Goal: Learn about a topic: Learn about a topic

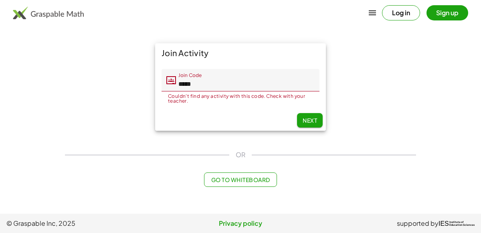
click at [213, 85] on input "*****" at bounding box center [248, 80] width 144 height 22
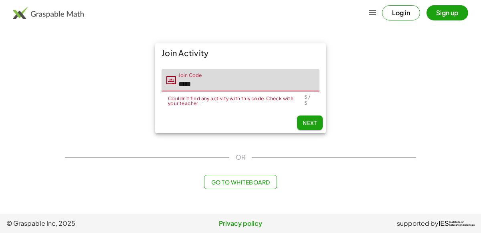
click at [316, 123] on span "Next" at bounding box center [310, 122] width 14 height 7
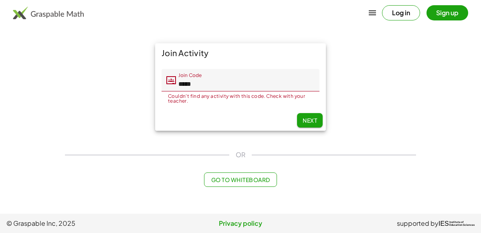
click at [224, 79] on input "*****" at bounding box center [248, 80] width 144 height 22
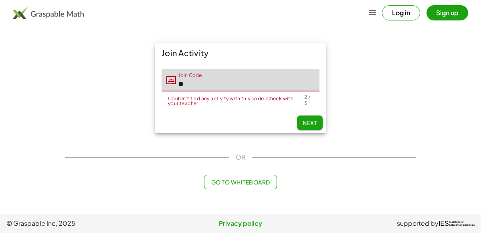
type input "*"
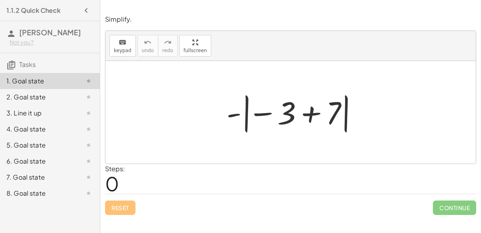
click at [263, 111] on div at bounding box center [294, 112] width 143 height 45
click at [309, 112] on div at bounding box center [294, 112] width 143 height 45
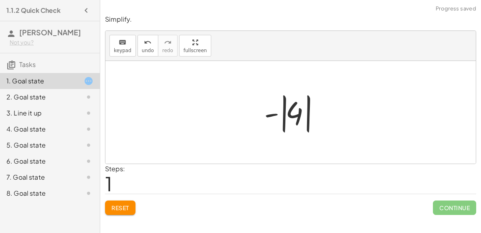
click at [271, 113] on div at bounding box center [293, 112] width 67 height 45
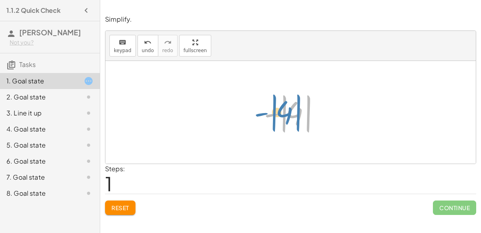
drag, startPoint x: 271, startPoint y: 113, endPoint x: 275, endPoint y: 118, distance: 5.7
click at [275, 118] on div at bounding box center [293, 112] width 67 height 45
click at [297, 113] on div at bounding box center [293, 112] width 67 height 45
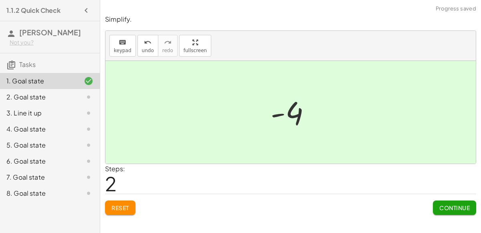
click at [456, 207] on span "Continue" at bounding box center [455, 207] width 30 height 7
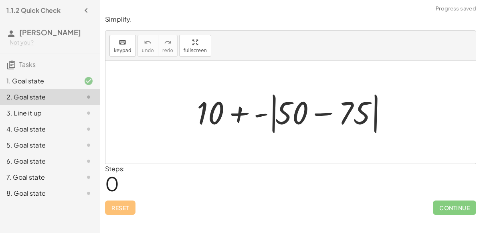
click at [318, 113] on div at bounding box center [294, 112] width 202 height 46
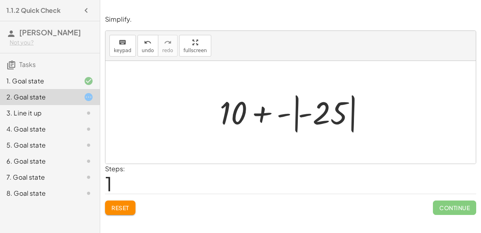
click at [318, 113] on div at bounding box center [294, 112] width 156 height 45
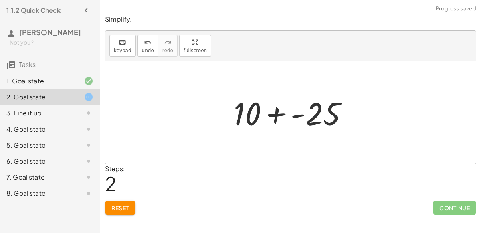
click at [277, 112] on div at bounding box center [294, 112] width 129 height 41
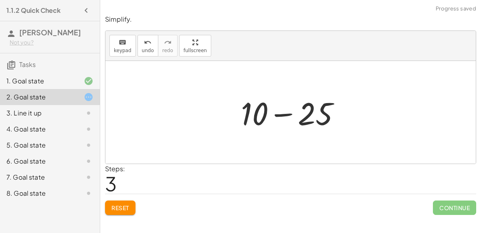
click at [286, 114] on div at bounding box center [294, 112] width 114 height 41
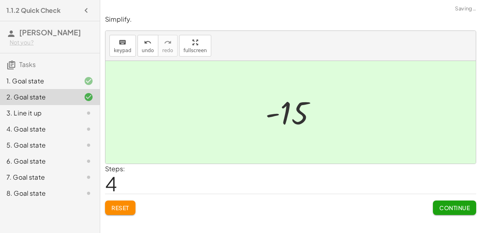
click at [458, 205] on span "Continue" at bounding box center [455, 207] width 30 height 7
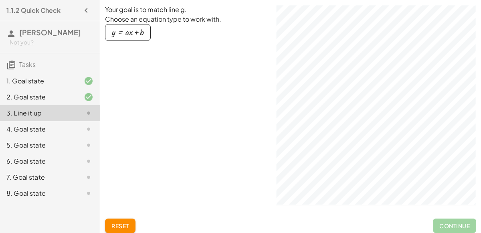
click at [137, 33] on div "button" at bounding box center [128, 32] width 32 height 9
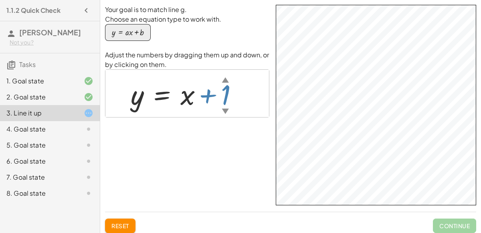
drag, startPoint x: 229, startPoint y: 95, endPoint x: 213, endPoint y: 110, distance: 22.1
click at [213, 110] on div at bounding box center [191, 93] width 128 height 36
drag, startPoint x: 224, startPoint y: 107, endPoint x: 214, endPoint y: 100, distance: 12.7
click at [162, 95] on div "y = + x + 2 ▲ ▼" at bounding box center [162, 95] width 0 height 0
click at [230, 111] on div "▼" at bounding box center [228, 111] width 7 height 10
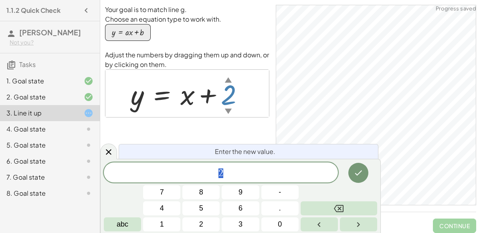
click at [229, 108] on div "▼" at bounding box center [228, 111] width 7 height 10
click at [110, 149] on icon at bounding box center [109, 152] width 10 height 10
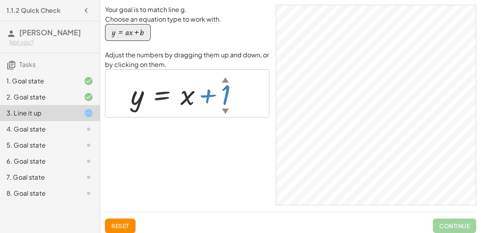
drag, startPoint x: 228, startPoint y: 99, endPoint x: 226, endPoint y: 108, distance: 8.8
click at [162, 95] on div "y = + x + 1 ▲ ▼" at bounding box center [162, 95] width 0 height 0
click at [188, 99] on div at bounding box center [188, 93] width 122 height 36
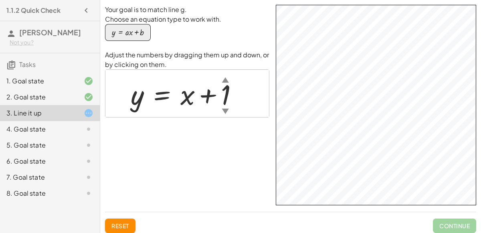
click at [225, 111] on div "▼" at bounding box center [225, 111] width 7 height 10
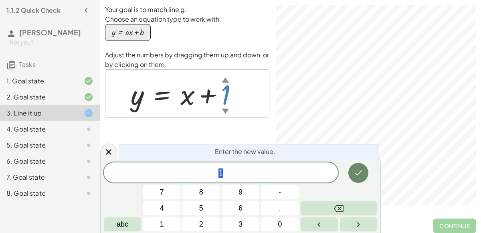
click at [355, 174] on icon "Done" at bounding box center [359, 173] width 10 height 10
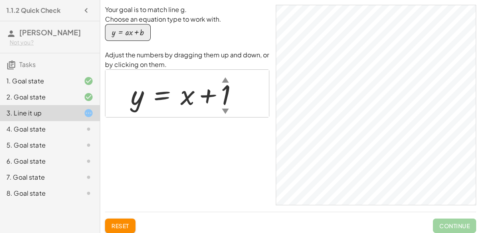
click at [162, 96] on div at bounding box center [188, 93] width 122 height 36
click at [225, 109] on div "▼" at bounding box center [225, 111] width 7 height 10
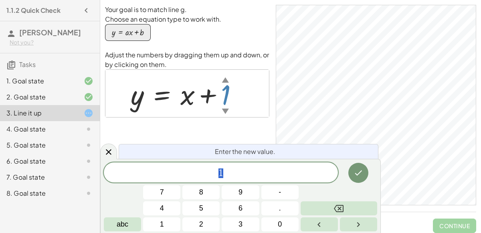
click at [225, 78] on div "▲" at bounding box center [225, 80] width 7 height 10
click at [109, 149] on icon at bounding box center [109, 152] width 10 height 10
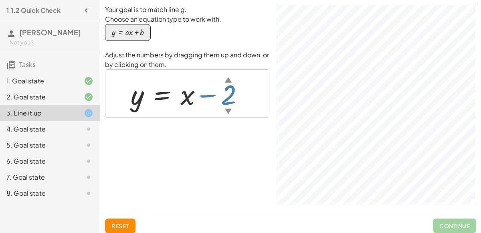
drag, startPoint x: 223, startPoint y: 94, endPoint x: 181, endPoint y: 109, distance: 44.3
click at [181, 109] on div at bounding box center [188, 93] width 122 height 36
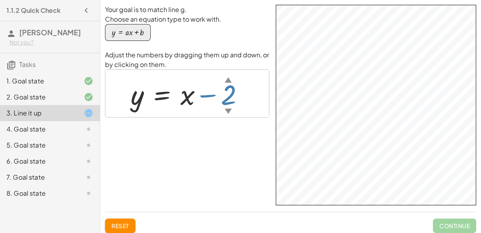
drag, startPoint x: 228, startPoint y: 95, endPoint x: 193, endPoint y: 92, distance: 34.6
click at [193, 92] on div at bounding box center [191, 93] width 128 height 36
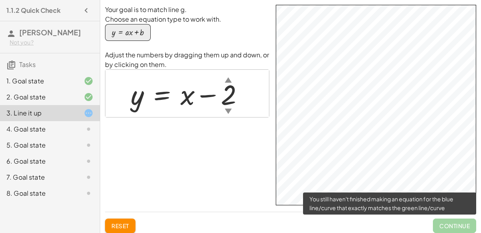
click at [442, 227] on span "Continue" at bounding box center [454, 226] width 43 height 14
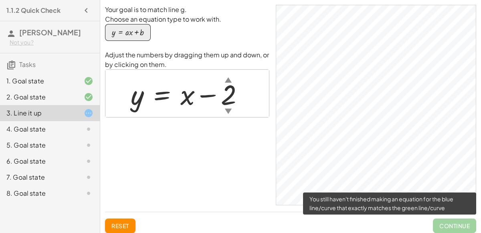
click at [439, 223] on span "Continue" at bounding box center [454, 226] width 43 height 14
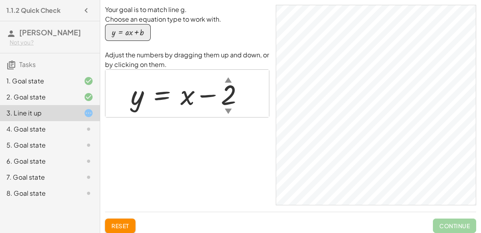
scroll to position [11, 0]
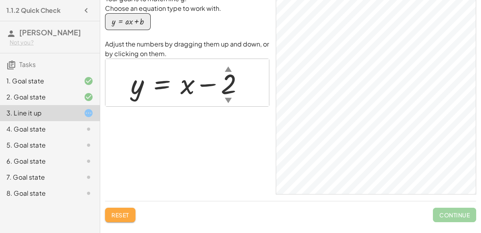
click at [130, 210] on button "Reset" at bounding box center [120, 215] width 30 height 14
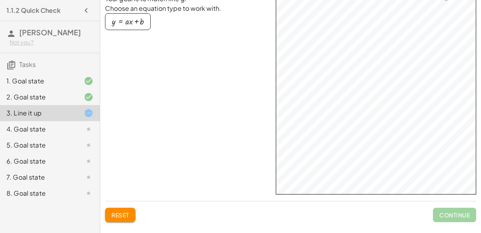
click at [36, 133] on div "4. Goal state" at bounding box center [38, 129] width 65 height 10
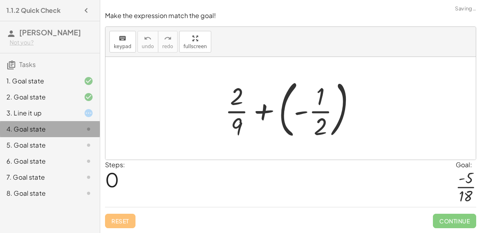
scroll to position [0, 0]
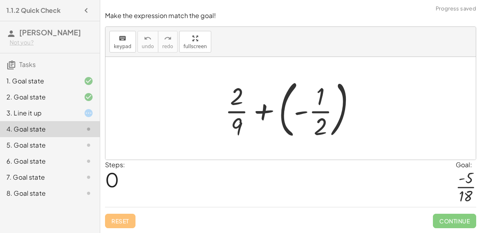
click at [263, 112] on div at bounding box center [294, 108] width 146 height 67
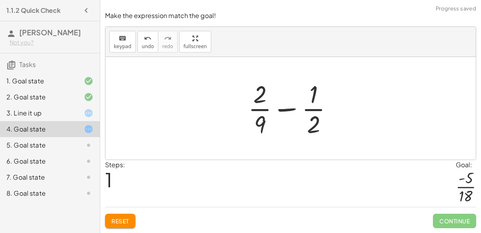
click at [288, 109] on div at bounding box center [293, 108] width 99 height 62
click at [315, 123] on div at bounding box center [293, 108] width 99 height 62
click at [309, 111] on div at bounding box center [293, 108] width 99 height 62
click at [255, 110] on div at bounding box center [293, 108] width 99 height 62
click at [263, 96] on div at bounding box center [293, 108] width 99 height 62
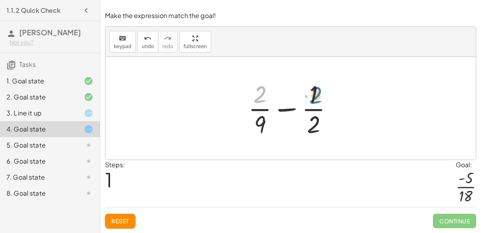
drag, startPoint x: 262, startPoint y: 95, endPoint x: 318, endPoint y: 96, distance: 55.7
click at [318, 96] on div at bounding box center [293, 108] width 99 height 62
drag, startPoint x: 312, startPoint y: 98, endPoint x: 242, endPoint y: 99, distance: 70.6
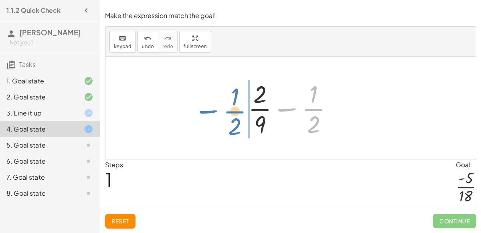
drag, startPoint x: 280, startPoint y: 109, endPoint x: 200, endPoint y: 111, distance: 79.8
click at [200, 111] on div "+ · 2 · 9 + ( - · 1 · 2 ) − · 1 · 2 + · 2 · 9 · 1 · 2 −" at bounding box center [290, 108] width 371 height 103
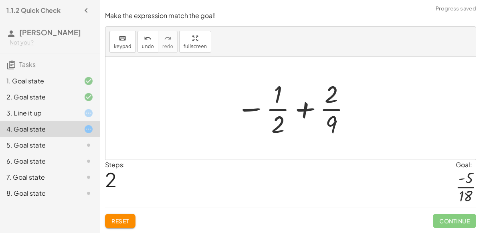
click at [304, 108] on div at bounding box center [294, 108] width 124 height 62
drag, startPoint x: 245, startPoint y: 109, endPoint x: 236, endPoint y: 110, distance: 8.4
click at [236, 110] on div at bounding box center [294, 108] width 124 height 62
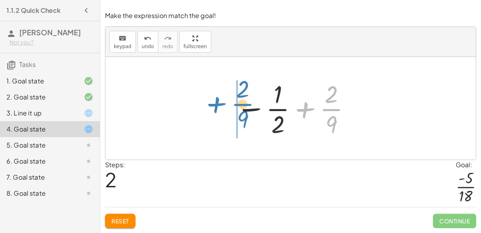
drag, startPoint x: 324, startPoint y: 111, endPoint x: 235, endPoint y: 105, distance: 89.6
click at [235, 105] on div at bounding box center [294, 108] width 124 height 62
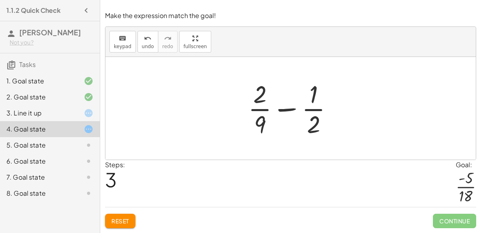
click at [313, 98] on div at bounding box center [293, 108] width 99 height 62
click at [290, 108] on div at bounding box center [293, 108] width 99 height 62
drag, startPoint x: 263, startPoint y: 124, endPoint x: 325, endPoint y: 123, distance: 62.6
click at [325, 123] on div at bounding box center [293, 108] width 99 height 62
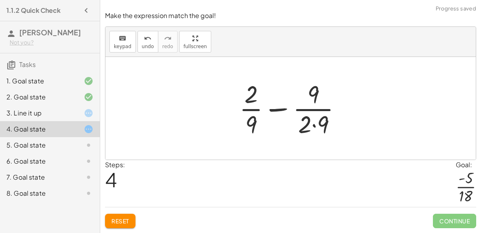
click at [276, 109] on div at bounding box center [293, 108] width 117 height 62
drag, startPoint x: 322, startPoint y: 126, endPoint x: 248, endPoint y: 124, distance: 74.2
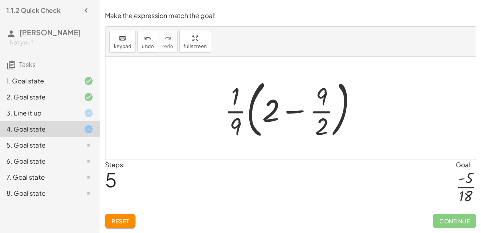
click at [292, 110] on div at bounding box center [294, 108] width 147 height 67
drag, startPoint x: 323, startPoint y: 97, endPoint x: 286, endPoint y: 110, distance: 39.6
click at [286, 110] on div at bounding box center [294, 108] width 147 height 67
click at [235, 112] on div at bounding box center [294, 108] width 147 height 67
click at [233, 112] on div at bounding box center [294, 108] width 147 height 67
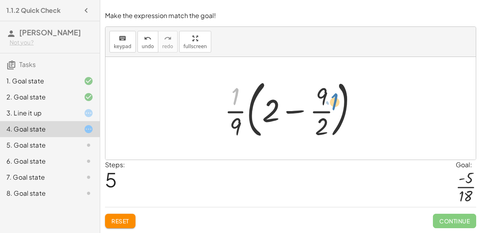
drag, startPoint x: 235, startPoint y: 103, endPoint x: 336, endPoint y: 109, distance: 101.6
click at [336, 109] on div at bounding box center [294, 108] width 147 height 67
drag, startPoint x: 271, startPoint y: 113, endPoint x: 334, endPoint y: 112, distance: 63.8
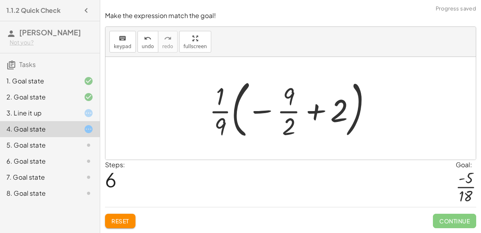
click at [315, 111] on div at bounding box center [293, 108] width 177 height 67
drag, startPoint x: 257, startPoint y: 111, endPoint x: 332, endPoint y: 111, distance: 75.0
click at [332, 111] on div at bounding box center [293, 108] width 177 height 67
drag, startPoint x: 259, startPoint y: 111, endPoint x: 202, endPoint y: 113, distance: 57.0
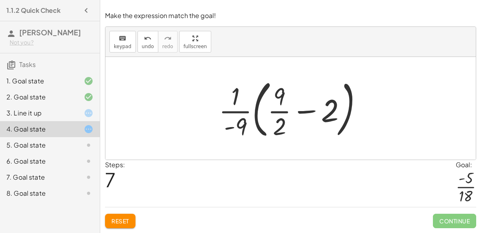
click at [233, 101] on div at bounding box center [294, 108] width 158 height 67
click at [257, 116] on div at bounding box center [294, 108] width 158 height 67
click at [256, 115] on div at bounding box center [294, 108] width 158 height 67
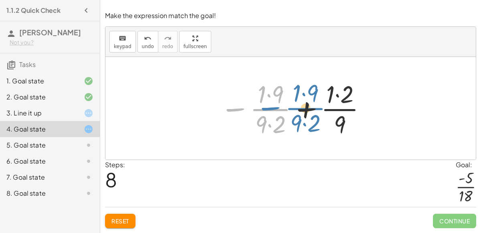
drag, startPoint x: 239, startPoint y: 109, endPoint x: 268, endPoint y: 109, distance: 29.3
click at [268, 109] on div at bounding box center [293, 108] width 155 height 62
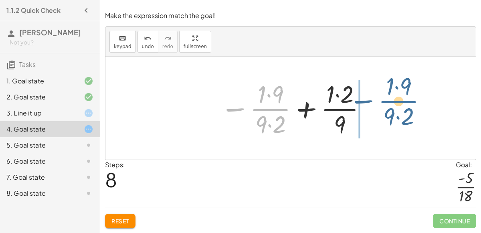
drag, startPoint x: 259, startPoint y: 109, endPoint x: 388, endPoint y: 101, distance: 129.8
click at [388, 101] on div "+ · 2 · 9 + ( - · 1 · 2 ) + · 2 · 9 − · 1 · 2 − · 1 · 2 + · 2 · 9 + · 2 · 9 − ·…" at bounding box center [290, 108] width 371 height 103
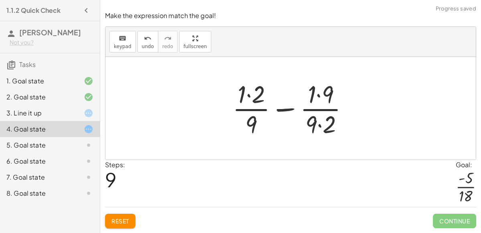
click at [284, 109] on div at bounding box center [294, 108] width 131 height 62
drag, startPoint x: 250, startPoint y: 120, endPoint x: 243, endPoint y: 118, distance: 8.0
click at [243, 118] on div at bounding box center [294, 108] width 131 height 62
drag, startPoint x: 329, startPoint y: 120, endPoint x: 261, endPoint y: 117, distance: 67.5
click at [261, 117] on div at bounding box center [294, 108] width 131 height 62
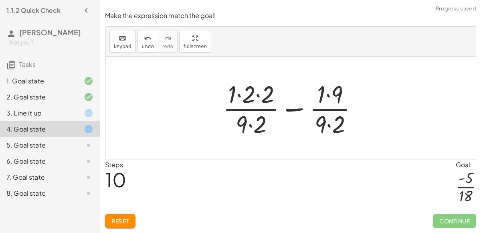
click at [290, 110] on div at bounding box center [294, 108] width 150 height 62
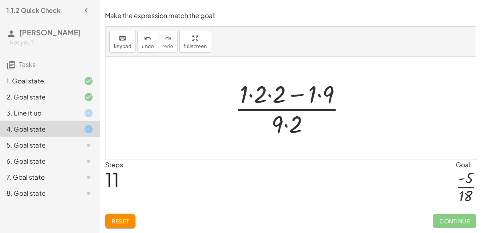
click at [285, 110] on div at bounding box center [294, 108] width 127 height 62
click at [297, 95] on div at bounding box center [294, 108] width 127 height 62
click at [283, 124] on div at bounding box center [294, 108] width 127 height 62
click at [285, 126] on div at bounding box center [294, 108] width 127 height 62
click at [320, 95] on div at bounding box center [294, 108] width 127 height 62
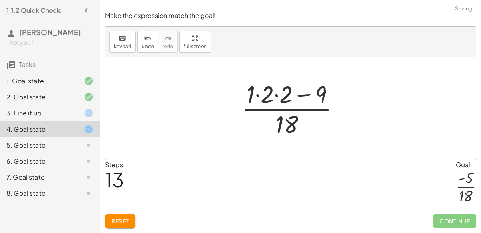
click at [274, 95] on div at bounding box center [293, 108] width 113 height 62
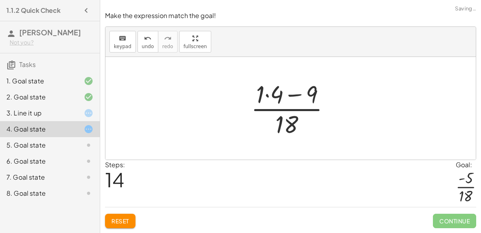
click at [266, 95] on div at bounding box center [294, 108] width 94 height 62
click at [284, 96] on div at bounding box center [294, 108] width 80 height 62
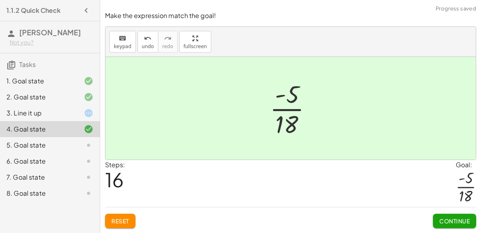
click at [455, 215] on button "Continue" at bounding box center [454, 221] width 43 height 14
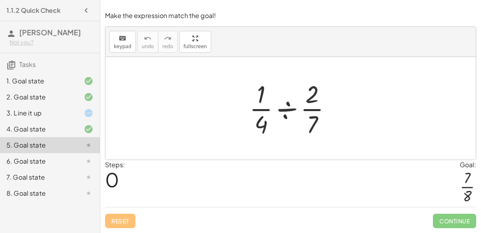
click at [285, 109] on div at bounding box center [293, 108] width 97 height 62
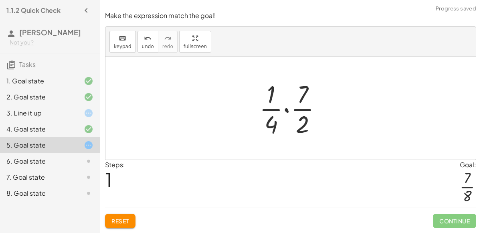
click at [285, 109] on div at bounding box center [293, 108] width 77 height 62
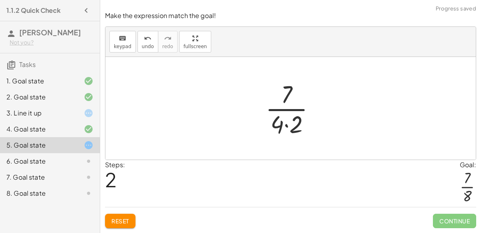
click at [286, 124] on div at bounding box center [293, 108] width 65 height 62
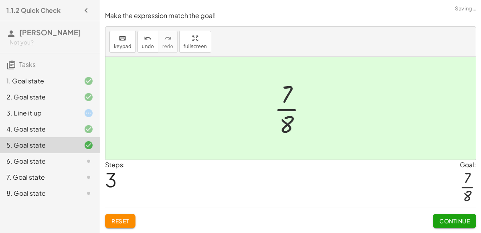
click at [449, 221] on span "Continue" at bounding box center [455, 220] width 30 height 7
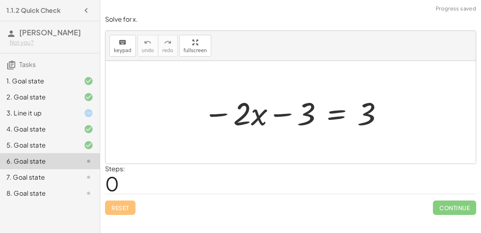
click at [280, 113] on div at bounding box center [293, 112] width 189 height 41
click at [333, 110] on div at bounding box center [293, 112] width 189 height 41
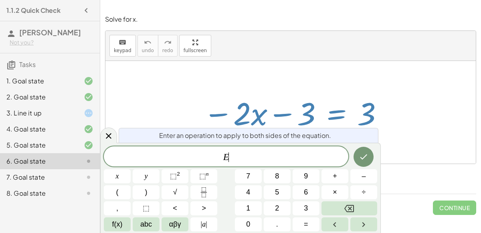
click at [403, 123] on div at bounding box center [290, 112] width 371 height 103
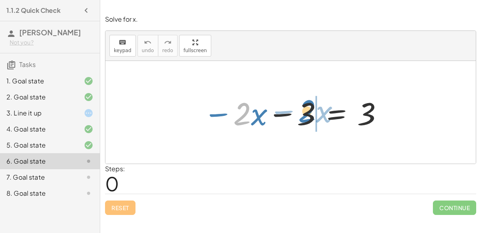
drag, startPoint x: 243, startPoint y: 113, endPoint x: 308, endPoint y: 111, distance: 65.0
click at [308, 111] on div at bounding box center [293, 112] width 189 height 41
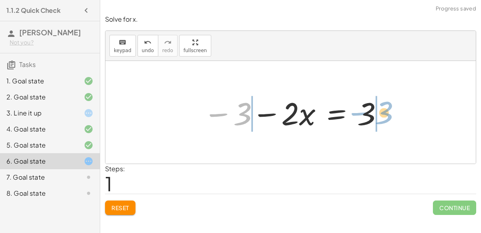
drag, startPoint x: 218, startPoint y: 113, endPoint x: 360, endPoint y: 111, distance: 142.0
click at [360, 111] on div at bounding box center [293, 112] width 189 height 41
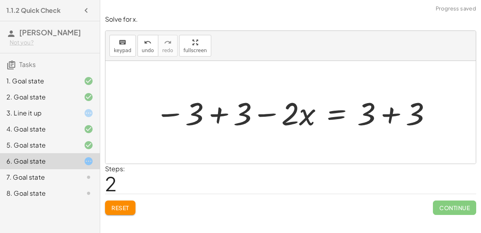
click at [391, 113] on div at bounding box center [294, 112] width 286 height 41
click at [216, 112] on div at bounding box center [269, 112] width 237 height 41
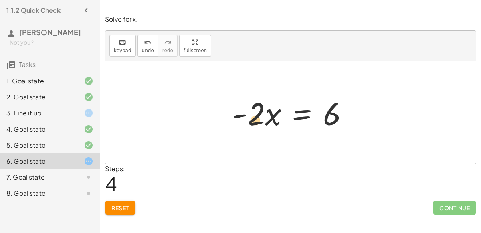
drag, startPoint x: 254, startPoint y: 114, endPoint x: 263, endPoint y: 121, distance: 11.5
click at [263, 121] on div at bounding box center [294, 112] width 130 height 41
click at [256, 119] on div at bounding box center [294, 112] width 130 height 41
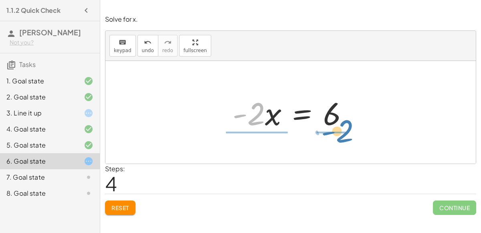
drag, startPoint x: 256, startPoint y: 119, endPoint x: 344, endPoint y: 136, distance: 89.4
click at [344, 136] on div "− · 2 · x − 3 = 3 − 3 − · 2 · x = 3 − 3 + 3 − · 2 · x = + 3 + 3 − 3 + 3 − · 2 ·…" at bounding box center [290, 112] width 371 height 103
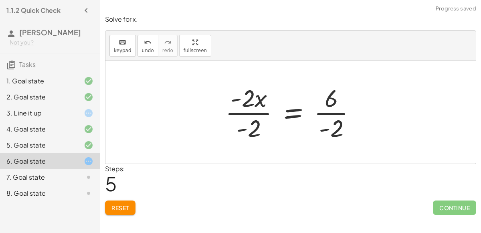
click at [290, 115] on div at bounding box center [294, 112] width 146 height 62
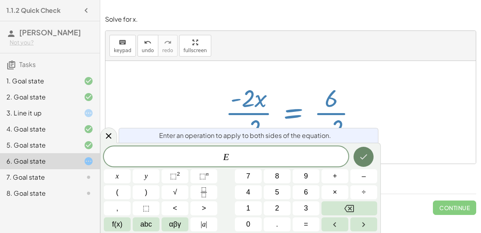
click at [367, 156] on icon "Done" at bounding box center [364, 157] width 10 height 10
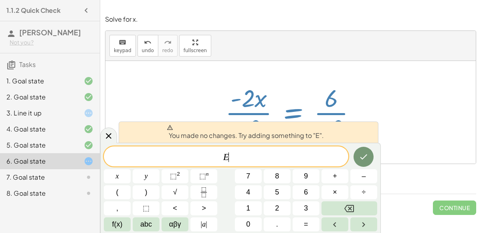
click at [383, 110] on div at bounding box center [290, 112] width 371 height 103
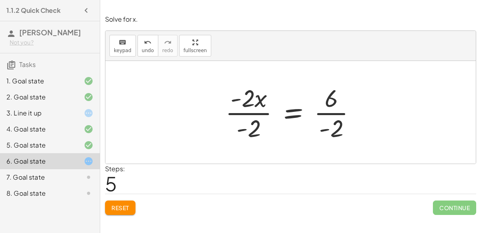
click at [321, 112] on div at bounding box center [294, 112] width 146 height 62
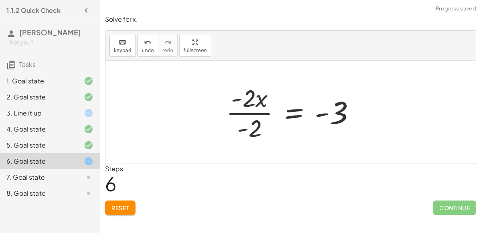
click at [236, 112] on div at bounding box center [294, 112] width 144 height 62
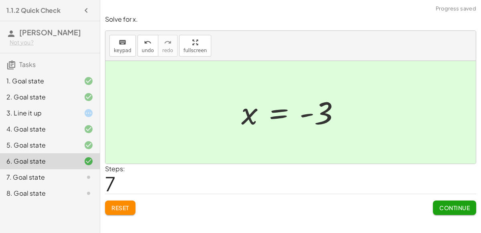
click at [445, 201] on button "Continue" at bounding box center [454, 208] width 43 height 14
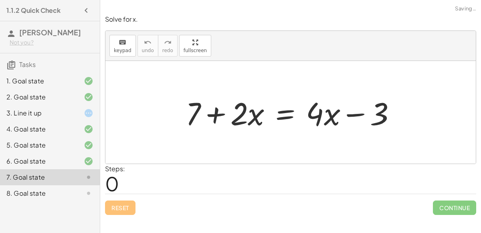
click at [215, 113] on div at bounding box center [294, 112] width 225 height 41
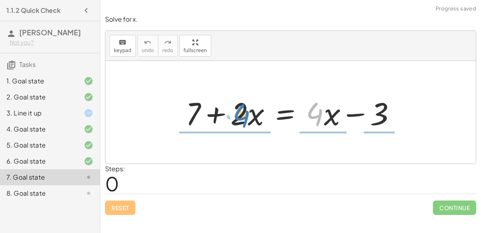
drag, startPoint x: 317, startPoint y: 114, endPoint x: 243, endPoint y: 116, distance: 73.8
click at [243, 116] on div at bounding box center [294, 112] width 225 height 41
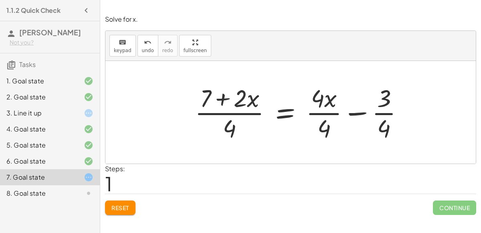
click at [125, 208] on span "Reset" at bounding box center [120, 207] width 18 height 7
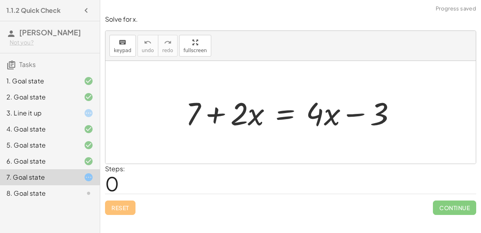
click at [354, 113] on div at bounding box center [294, 112] width 225 height 41
drag, startPoint x: 380, startPoint y: 113, endPoint x: 308, endPoint y: 112, distance: 71.4
click at [308, 112] on div at bounding box center [294, 112] width 225 height 41
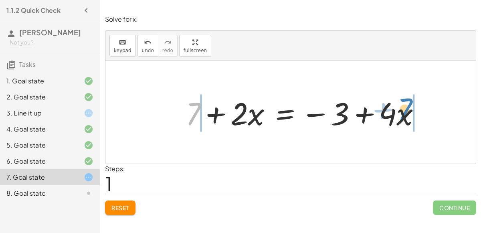
drag, startPoint x: 196, startPoint y: 107, endPoint x: 408, endPoint y: 103, distance: 212.2
click at [408, 103] on div at bounding box center [306, 112] width 249 height 41
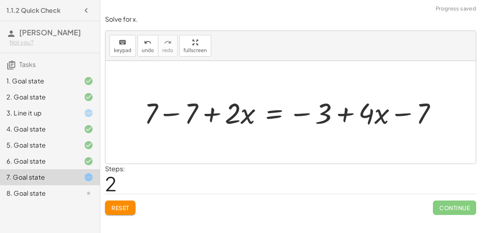
click at [170, 113] on div at bounding box center [293, 111] width 307 height 37
click at [401, 111] on div at bounding box center [334, 111] width 227 height 37
click at [344, 115] on div at bounding box center [334, 111] width 227 height 37
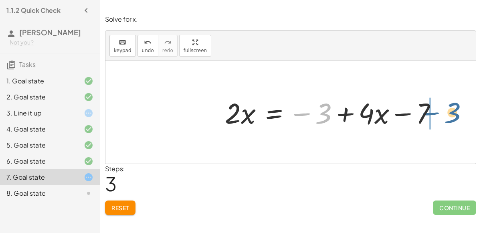
drag, startPoint x: 321, startPoint y: 111, endPoint x: 451, endPoint y: 109, distance: 129.5
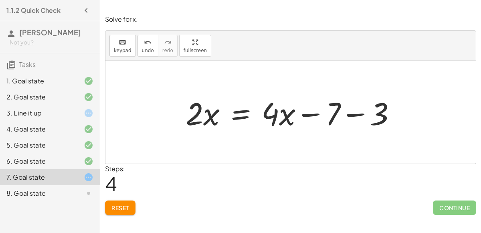
click at [402, 132] on div "+ 7 + · 2 · x = + · 4 · x − 3 + 7 + · 2 · x = − 3 + · 4 · x + 7 − 7 + · 2 · x =…" at bounding box center [291, 112] width 235 height 45
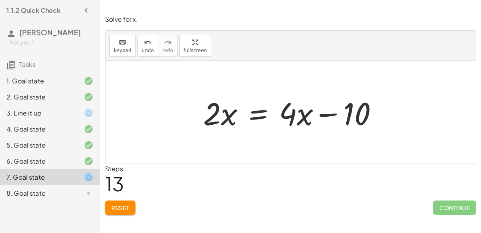
click at [0, 0] on div "Solve for x. keyboard keypad undo undo redo redo fullscreen + 7 + · 2 · x = + ·…" at bounding box center [0, 0] width 0 height 0
click at [290, 194] on div "Reset Continue" at bounding box center [290, 204] width 371 height 21
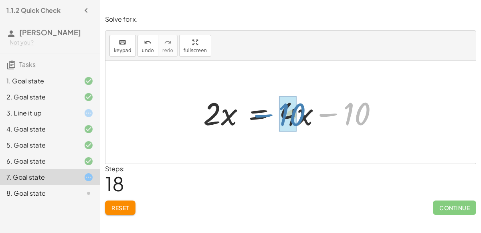
drag, startPoint x: 356, startPoint y: 107, endPoint x: 289, endPoint y: 107, distance: 66.6
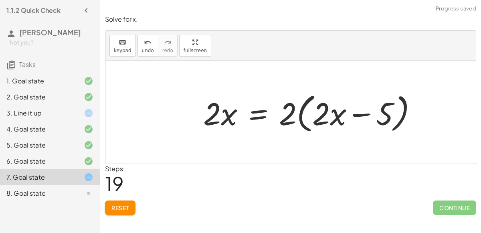
click at [355, 115] on div at bounding box center [313, 112] width 229 height 46
drag, startPoint x: 290, startPoint y: 115, endPoint x: 338, endPoint y: 119, distance: 48.3
click at [338, 119] on div at bounding box center [313, 112] width 229 height 46
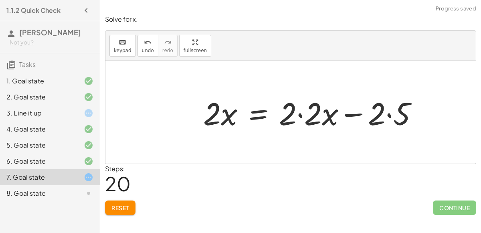
click at [300, 114] on div at bounding box center [313, 112] width 229 height 41
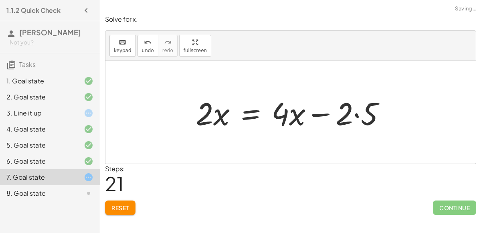
click at [359, 114] on div at bounding box center [294, 112] width 205 height 41
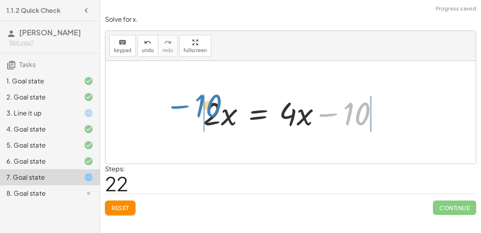
drag, startPoint x: 353, startPoint y: 110, endPoint x: 205, endPoint y: 103, distance: 148.2
click at [205, 103] on div at bounding box center [293, 112] width 189 height 41
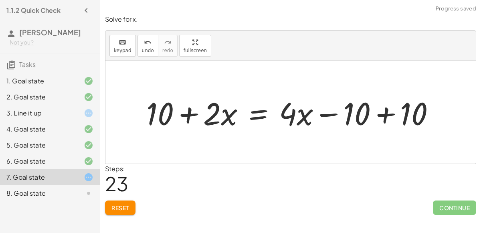
click at [385, 112] on div at bounding box center [293, 112] width 303 height 41
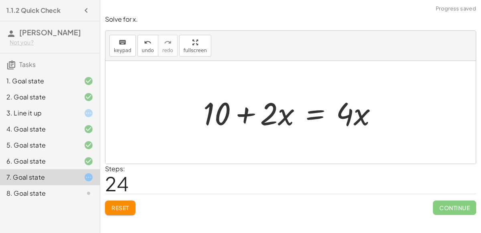
click at [246, 113] on div at bounding box center [293, 112] width 189 height 41
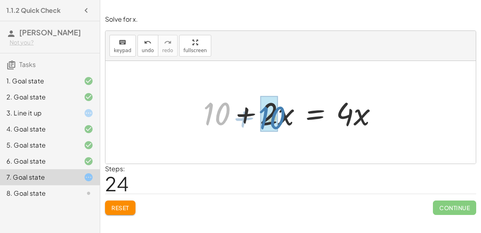
drag, startPoint x: 222, startPoint y: 111, endPoint x: 277, endPoint y: 115, distance: 55.5
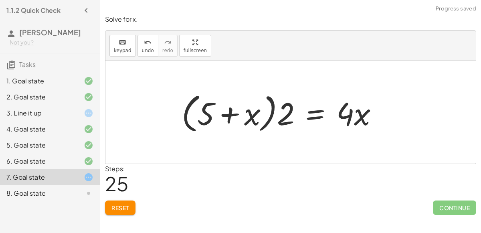
click at [230, 115] on div at bounding box center [283, 112] width 211 height 46
drag, startPoint x: 286, startPoint y: 116, endPoint x: 262, endPoint y: 114, distance: 24.5
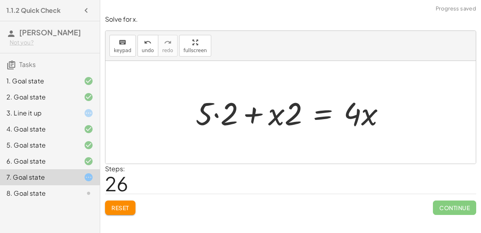
click at [216, 114] on div at bounding box center [294, 112] width 205 height 41
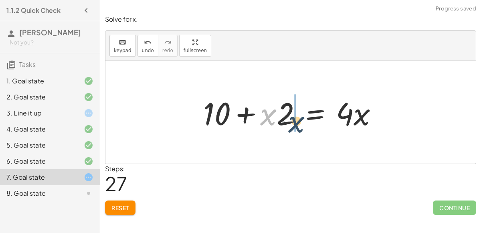
drag, startPoint x: 267, startPoint y: 114, endPoint x: 296, endPoint y: 120, distance: 29.5
click at [296, 120] on div at bounding box center [293, 112] width 189 height 41
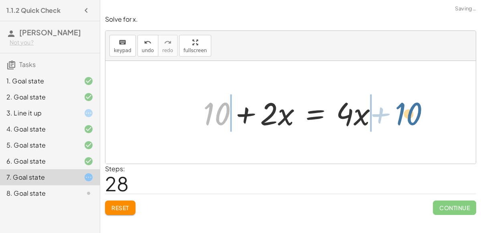
drag, startPoint x: 225, startPoint y: 113, endPoint x: 416, endPoint y: 113, distance: 191.3
click at [416, 113] on div "+ 7 + · 2 · x = + · 4 · x − 3 + 7 + · 2 · x = − 3 + · 4 · x + 7 − 7 + · 2 · x =…" at bounding box center [290, 112] width 371 height 103
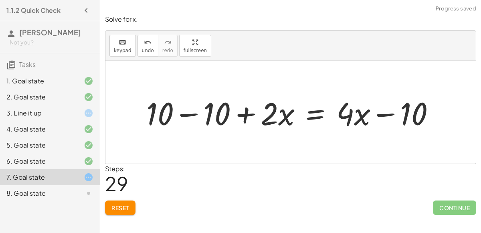
click at [384, 112] on div at bounding box center [293, 112] width 303 height 41
click at [187, 114] on div at bounding box center [293, 112] width 303 height 41
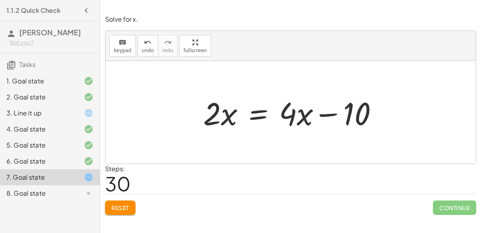
click at [257, 113] on div at bounding box center [293, 112] width 189 height 41
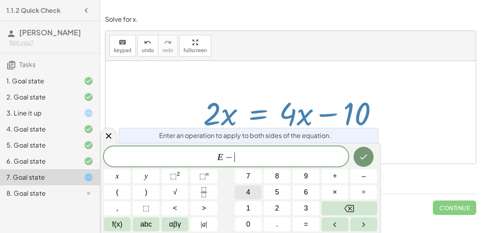
click at [250, 189] on span "4" at bounding box center [248, 192] width 4 height 11
click at [357, 160] on button "Done" at bounding box center [364, 157] width 20 height 20
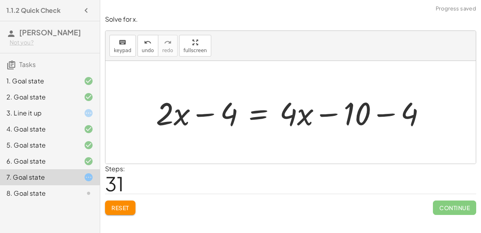
click at [207, 113] on div at bounding box center [294, 112] width 284 height 41
click at [384, 112] on div at bounding box center [294, 112] width 284 height 41
click at [362, 115] on div at bounding box center [271, 112] width 238 height 41
click at [356, 115] on div at bounding box center [271, 112] width 238 height 41
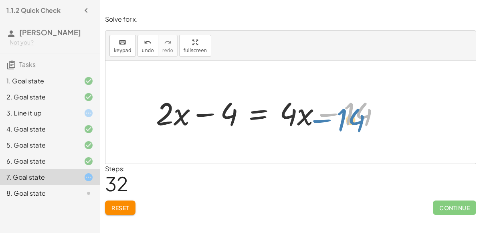
drag, startPoint x: 356, startPoint y: 115, endPoint x: 343, endPoint y: 119, distance: 12.9
click at [343, 119] on div at bounding box center [271, 112] width 238 height 41
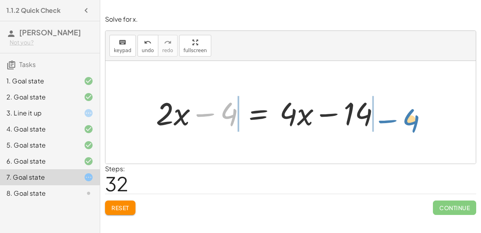
drag, startPoint x: 228, startPoint y: 112, endPoint x: 406, endPoint y: 116, distance: 178.1
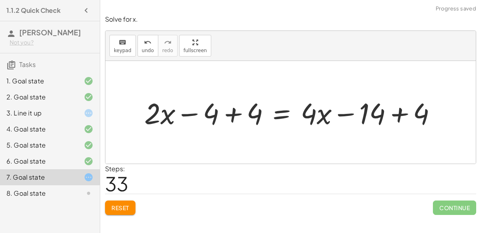
click at [386, 113] on div at bounding box center [293, 112] width 307 height 38
click at [185, 114] on div at bounding box center [271, 112] width 262 height 38
click at [232, 114] on div at bounding box center [271, 112] width 262 height 38
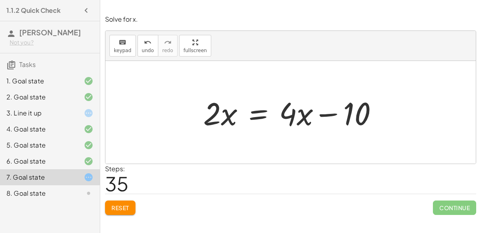
click at [253, 115] on div at bounding box center [293, 112] width 189 height 41
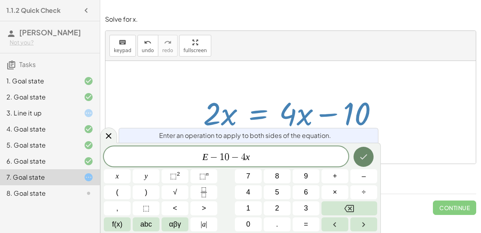
click at [369, 161] on button "Done" at bounding box center [364, 157] width 20 height 20
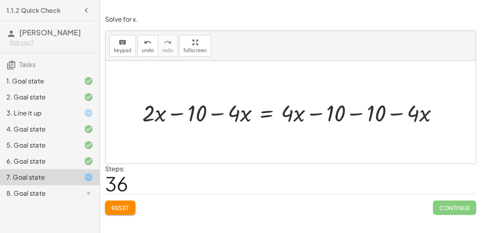
click at [351, 112] on div at bounding box center [293, 112] width 311 height 30
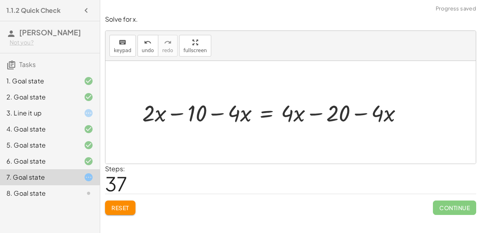
click at [360, 113] on div at bounding box center [275, 112] width 275 height 30
click at [316, 111] on div at bounding box center [275, 112] width 275 height 30
drag, startPoint x: 198, startPoint y: 109, endPoint x: 344, endPoint y: 109, distance: 146.0
click at [344, 109] on div at bounding box center [275, 112] width 275 height 30
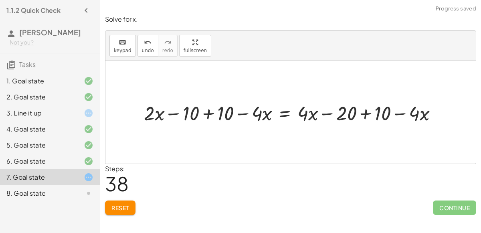
click at [359, 112] on div at bounding box center [294, 112] width 308 height 26
click at [361, 113] on div at bounding box center [274, 112] width 269 height 26
click at [327, 111] on div at bounding box center [274, 112] width 269 height 26
click at [209, 113] on div at bounding box center [274, 112] width 269 height 26
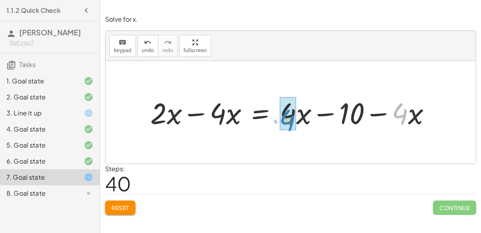
drag, startPoint x: 405, startPoint y: 115, endPoint x: 292, endPoint y: 121, distance: 112.9
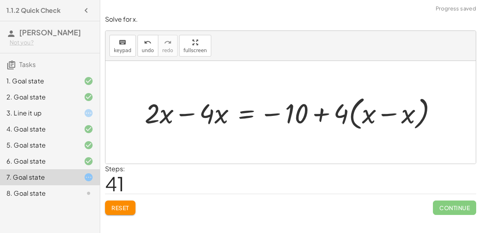
click at [385, 113] on div at bounding box center [294, 112] width 307 height 40
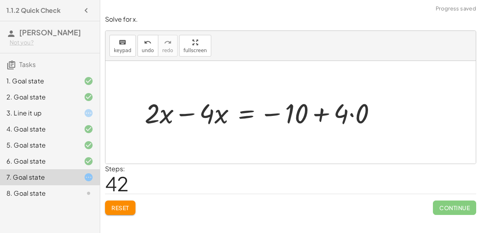
click at [351, 113] on div at bounding box center [264, 112] width 246 height 36
click at [338, 115] on div at bounding box center [253, 112] width 225 height 36
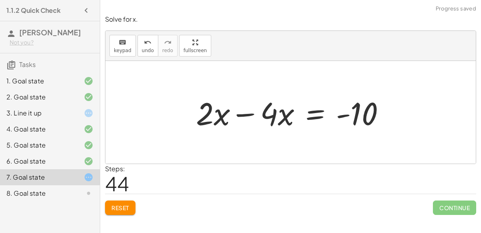
click at [242, 112] on div at bounding box center [294, 112] width 204 height 41
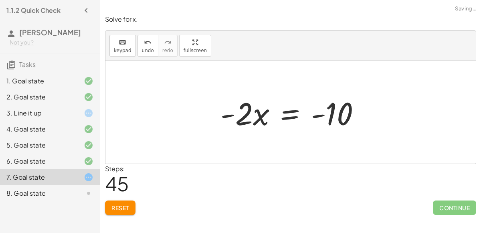
click at [229, 113] on div at bounding box center [294, 112] width 154 height 41
click at [320, 113] on div at bounding box center [294, 112] width 154 height 41
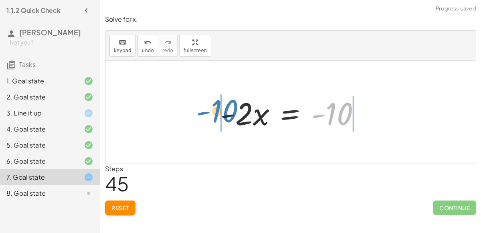
drag, startPoint x: 334, startPoint y: 112, endPoint x: 219, endPoint y: 109, distance: 114.3
click at [219, 109] on div at bounding box center [294, 112] width 154 height 41
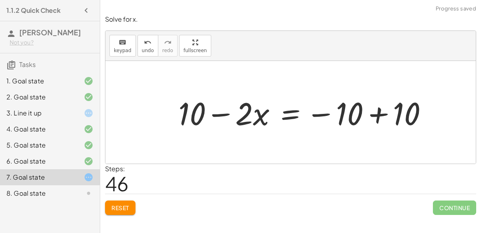
click at [378, 111] on div at bounding box center [306, 112] width 264 height 41
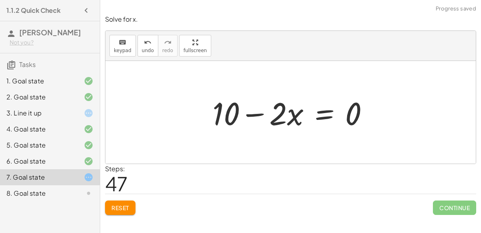
click at [254, 113] on div at bounding box center [294, 112] width 171 height 41
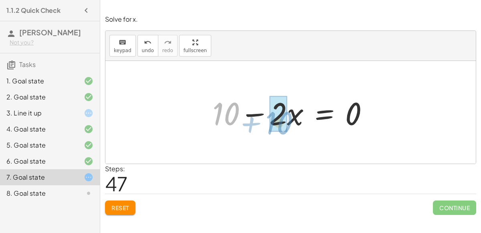
drag, startPoint x: 229, startPoint y: 111, endPoint x: 282, endPoint y: 120, distance: 53.7
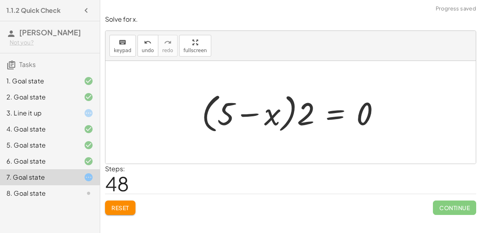
click at [252, 113] on div at bounding box center [294, 112] width 193 height 46
click at [273, 118] on div at bounding box center [294, 112] width 193 height 46
drag, startPoint x: 304, startPoint y: 118, endPoint x: 278, endPoint y: 114, distance: 27.2
click at [278, 114] on div at bounding box center [294, 112] width 193 height 46
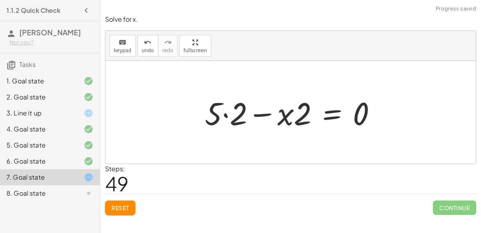
click at [225, 113] on div at bounding box center [294, 112] width 186 height 41
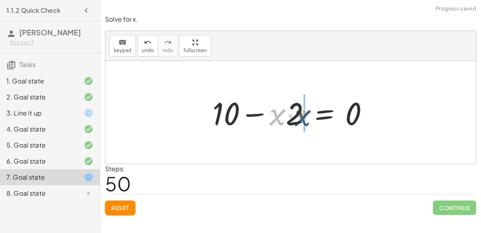
drag, startPoint x: 276, startPoint y: 122, endPoint x: 301, endPoint y: 122, distance: 25.7
click at [301, 122] on div at bounding box center [294, 112] width 171 height 41
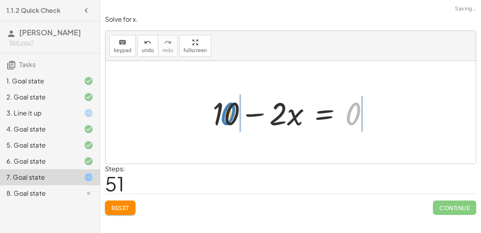
drag, startPoint x: 351, startPoint y: 116, endPoint x: 225, endPoint y: 116, distance: 125.1
click at [225, 116] on div at bounding box center [294, 112] width 171 height 41
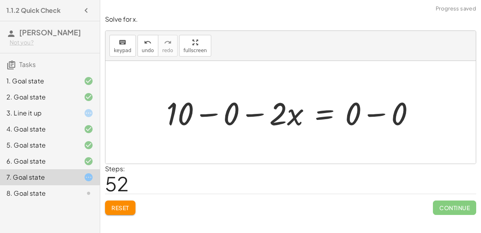
click at [208, 113] on div at bounding box center [293, 112] width 263 height 41
click at [374, 113] on div at bounding box center [317, 112] width 217 height 41
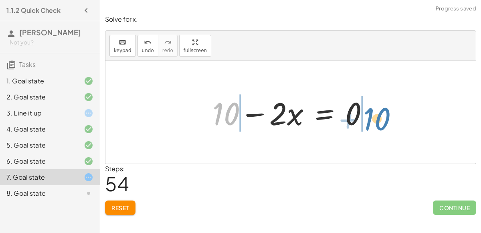
drag, startPoint x: 231, startPoint y: 113, endPoint x: 382, endPoint y: 118, distance: 150.4
click at [382, 118] on div "+ 7 + · 2 · x = + · 4 · x − 3 + 7 + · 2 · x = − 3 + · 4 · x + 7 − 7 + · 2 · x =…" at bounding box center [290, 112] width 371 height 103
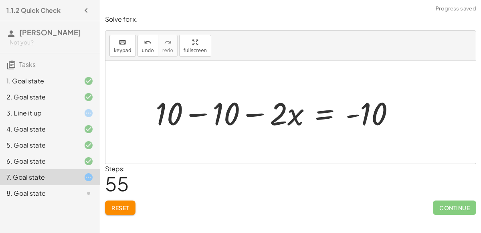
click at [194, 114] on div at bounding box center [279, 112] width 254 height 41
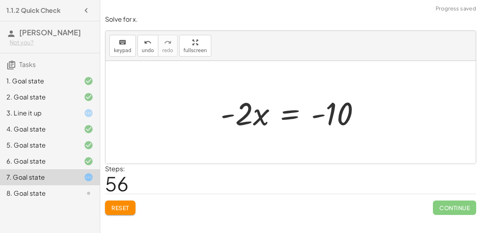
click at [320, 113] on div at bounding box center [294, 112] width 154 height 41
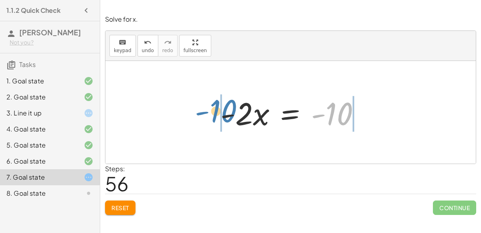
drag, startPoint x: 331, startPoint y: 113, endPoint x: 215, endPoint y: 110, distance: 116.7
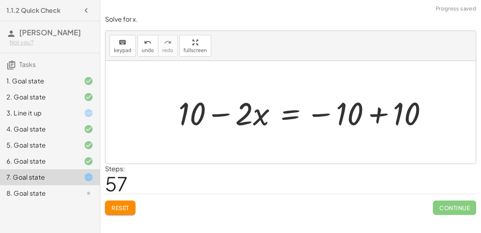
click at [216, 113] on div at bounding box center [306, 112] width 264 height 41
click at [378, 111] on div at bounding box center [306, 112] width 264 height 41
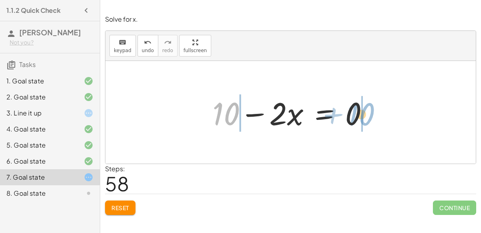
drag, startPoint x: 229, startPoint y: 110, endPoint x: 364, endPoint y: 110, distance: 135.1
click at [364, 110] on div at bounding box center [294, 112] width 171 height 41
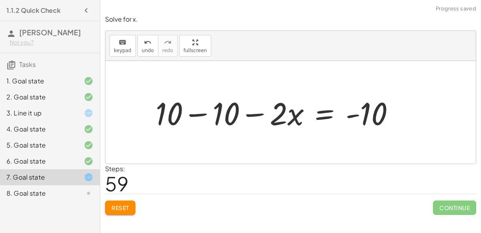
click at [200, 111] on div at bounding box center [279, 112] width 254 height 41
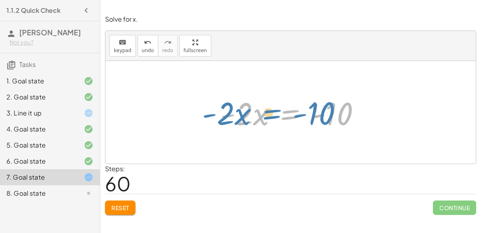
drag, startPoint x: 286, startPoint y: 112, endPoint x: 267, endPoint y: 112, distance: 18.8
click at [267, 112] on div at bounding box center [294, 112] width 154 height 41
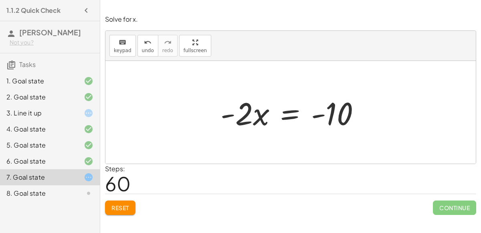
click at [290, 115] on div at bounding box center [294, 112] width 154 height 41
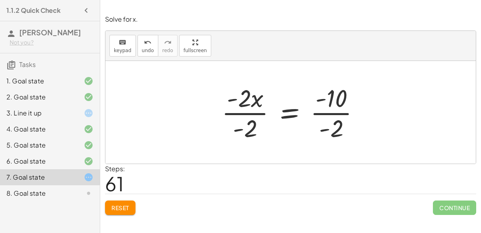
click at [250, 113] on div at bounding box center [294, 112] width 152 height 62
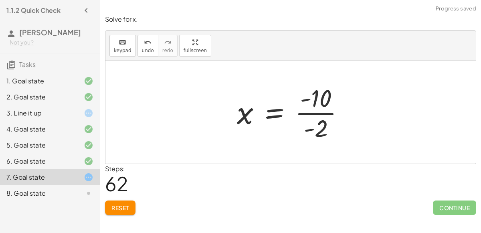
click at [320, 112] on div at bounding box center [294, 112] width 122 height 62
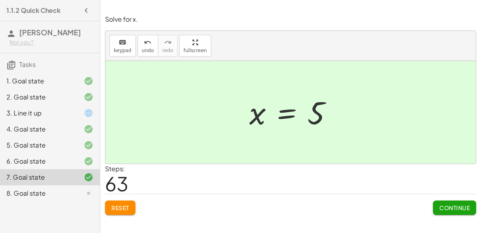
click at [455, 203] on button "Continue" at bounding box center [454, 208] width 43 height 14
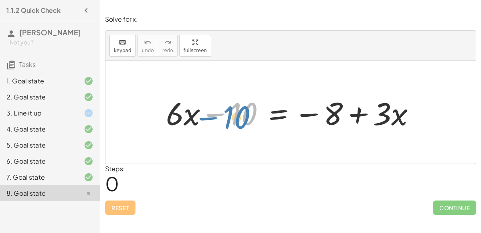
click at [237, 121] on div at bounding box center [294, 112] width 264 height 41
click at [278, 109] on div at bounding box center [294, 112] width 264 height 41
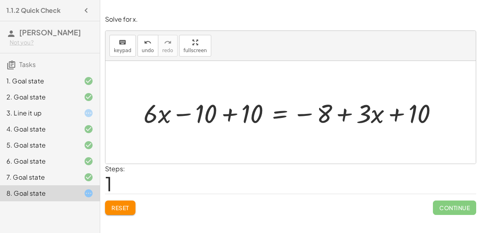
click at [227, 113] on div at bounding box center [294, 112] width 309 height 34
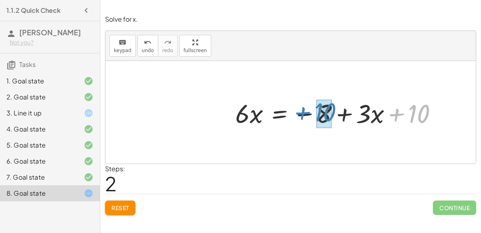
drag, startPoint x: 420, startPoint y: 115, endPoint x: 326, endPoint y: 113, distance: 94.3
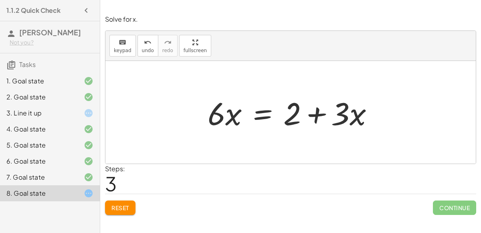
click at [257, 115] on div at bounding box center [294, 112] width 180 height 41
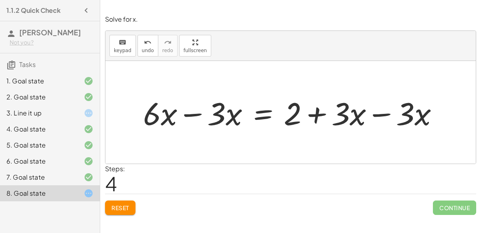
click at [380, 112] on div at bounding box center [294, 112] width 310 height 41
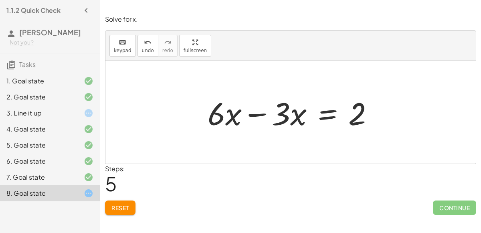
click at [255, 115] on div at bounding box center [294, 112] width 180 height 41
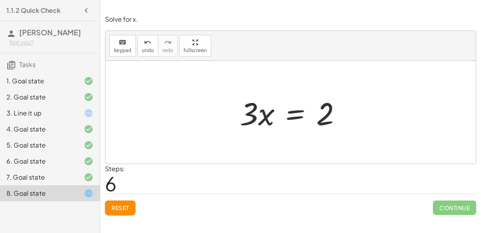
click at [294, 116] on div at bounding box center [294, 112] width 116 height 41
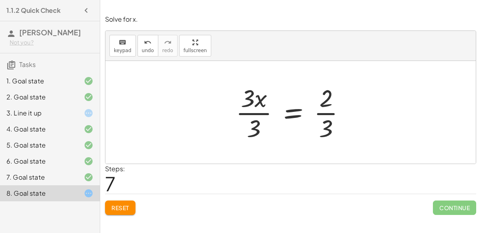
click at [265, 111] on div at bounding box center [294, 112] width 124 height 62
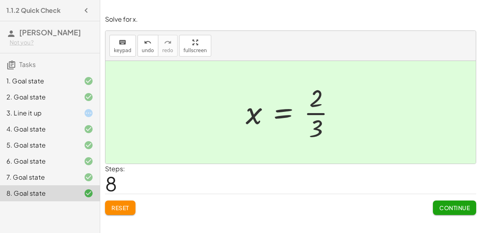
click at [28, 110] on div "3. Line it up" at bounding box center [38, 113] width 65 height 10
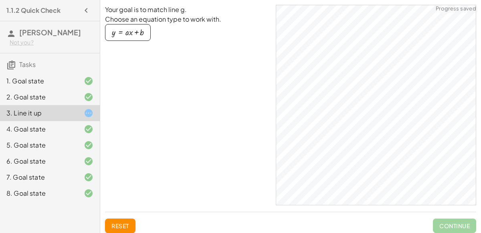
scroll to position [11, 0]
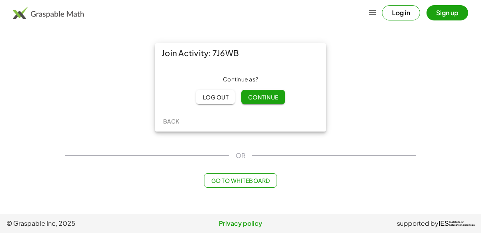
click at [261, 95] on span "Continue" at bounding box center [263, 96] width 30 height 7
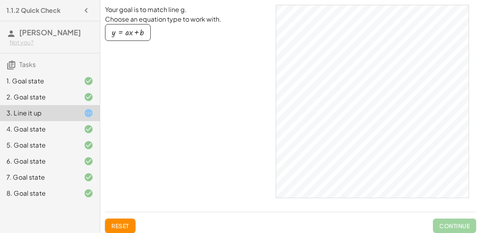
click at [115, 224] on span "Reset" at bounding box center [120, 225] width 18 height 7
